Goal: Task Accomplishment & Management: Complete application form

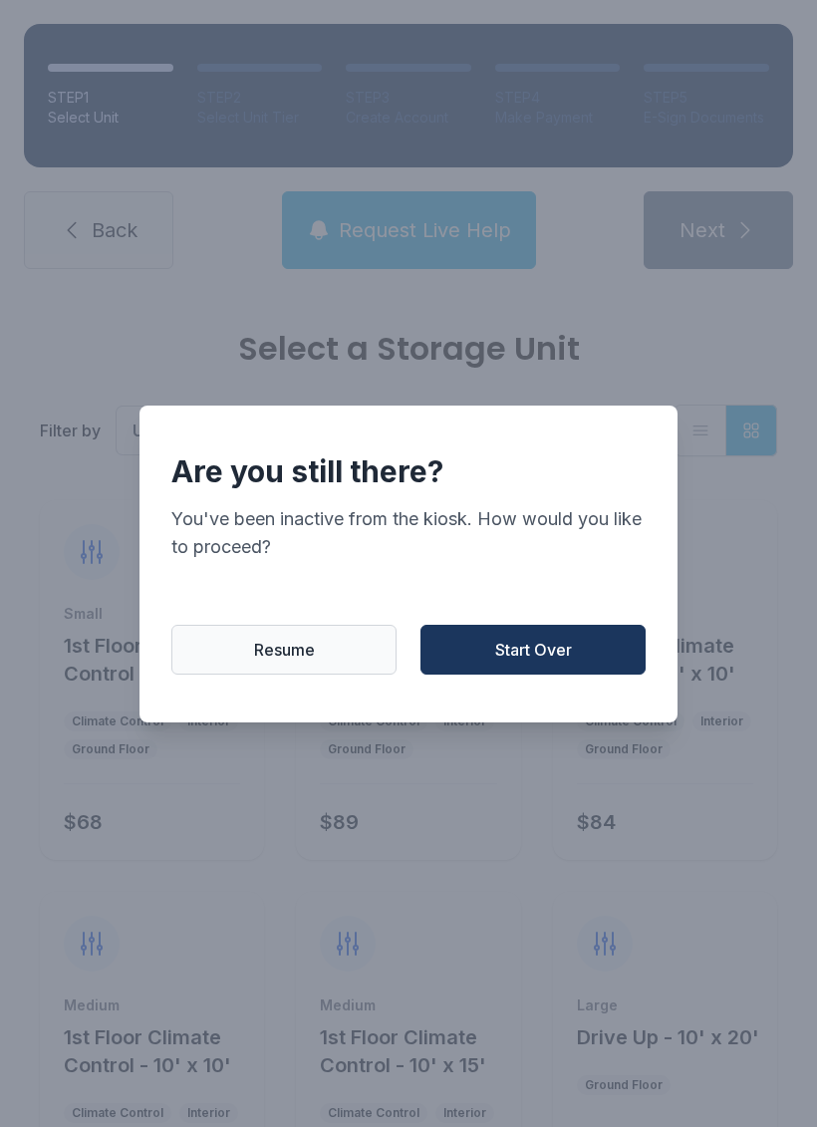
scroll to position [175, 0]
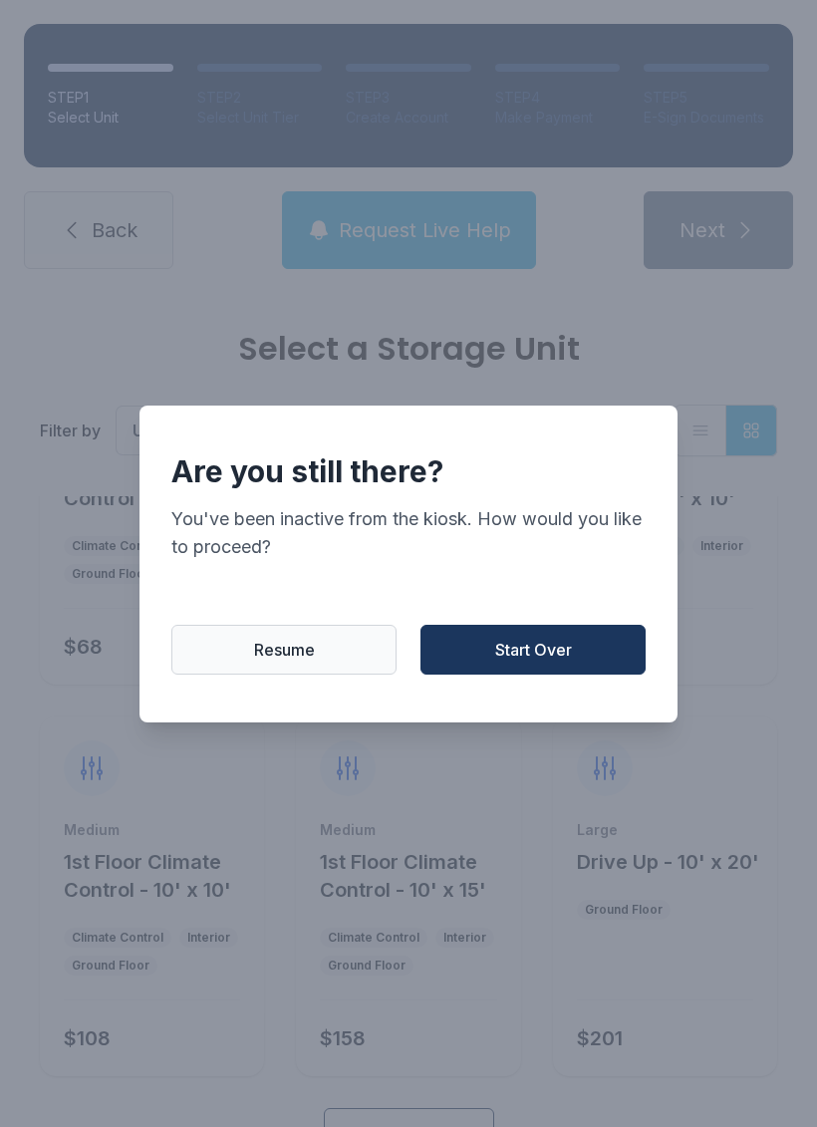
click at [527, 675] on button "Start Over" at bounding box center [533, 650] width 225 height 50
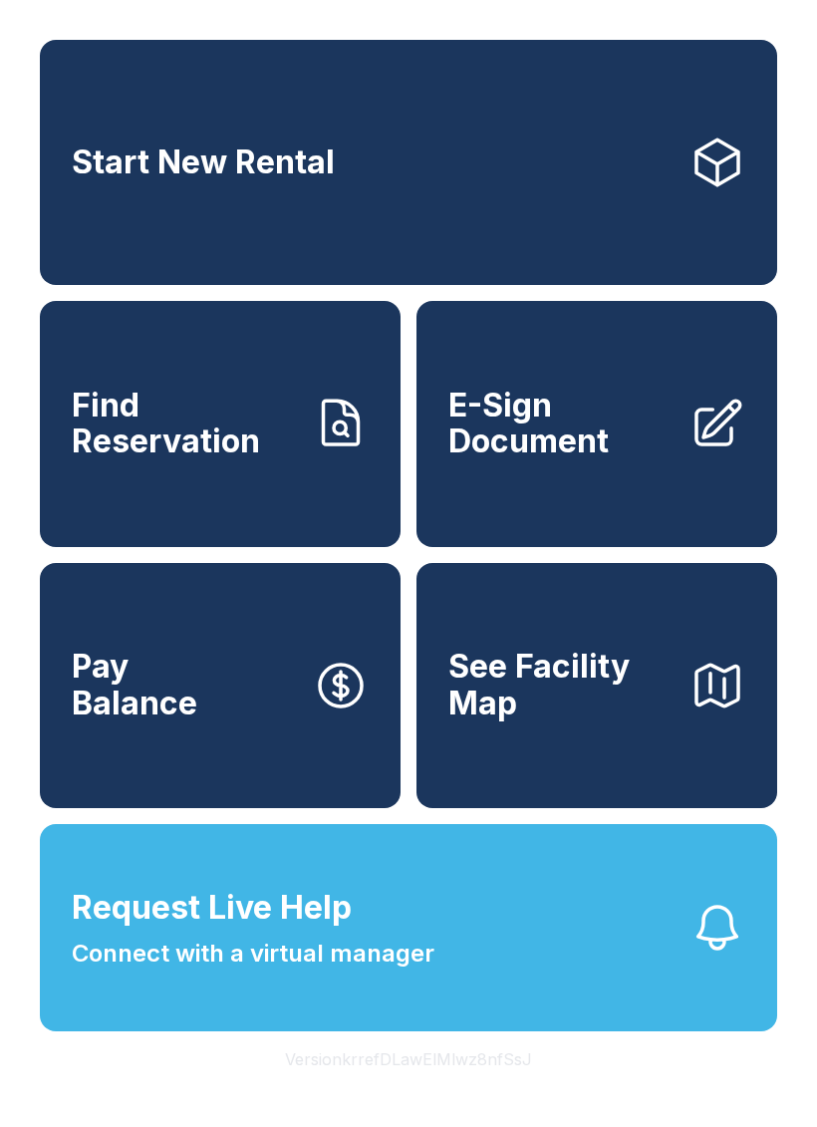
click at [562, 460] on span "E-Sign Document" at bounding box center [560, 424] width 225 height 73
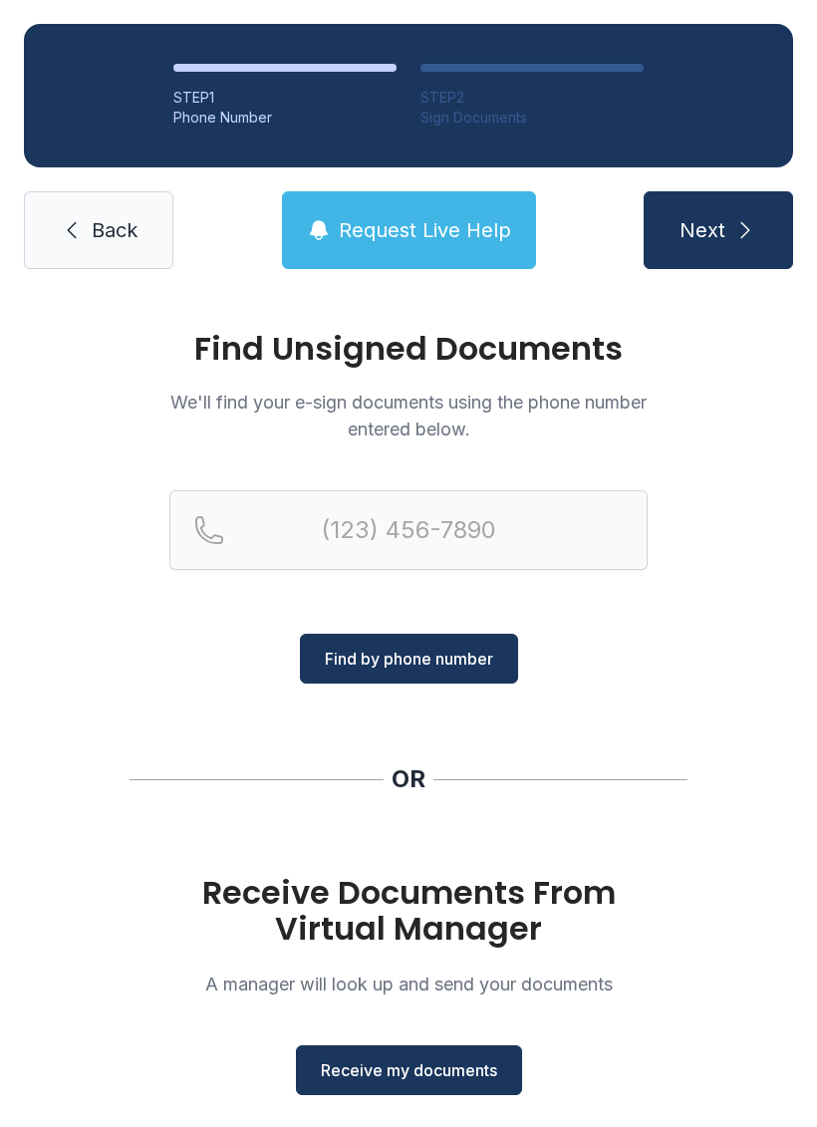
click at [448, 1062] on span "Receive my documents" at bounding box center [409, 1070] width 176 height 24
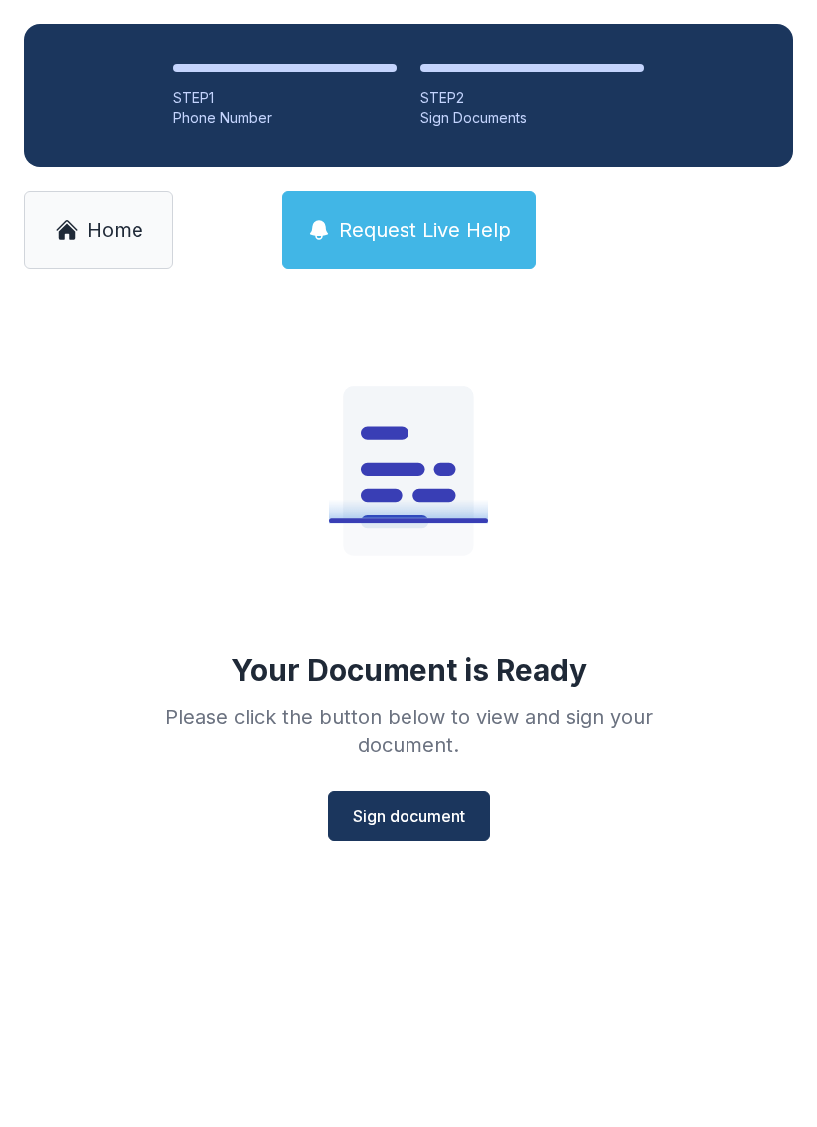
click at [402, 823] on span "Sign document" at bounding box center [409, 816] width 113 height 24
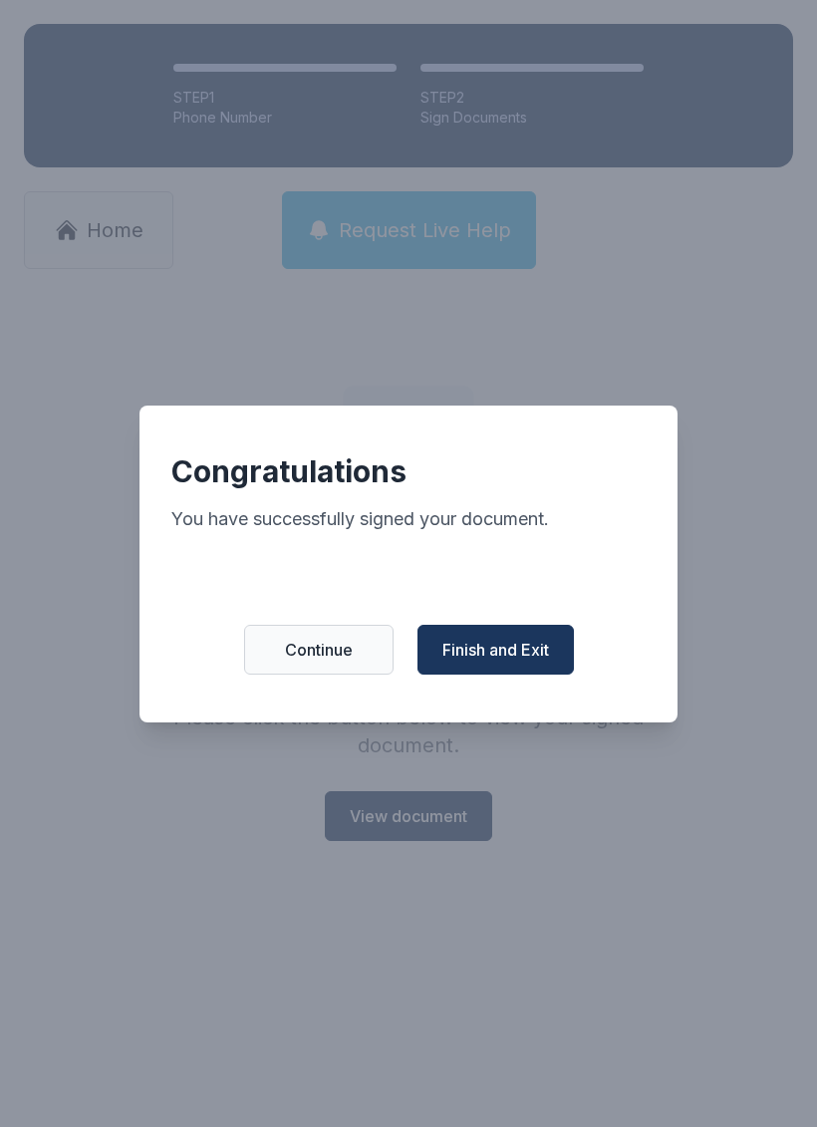
click at [527, 662] on span "Finish and Exit" at bounding box center [496, 650] width 107 height 24
